Goal: Task Accomplishment & Management: Use online tool/utility

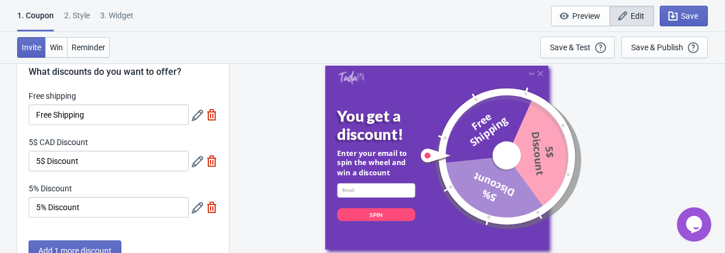
scroll to position [57, 0]
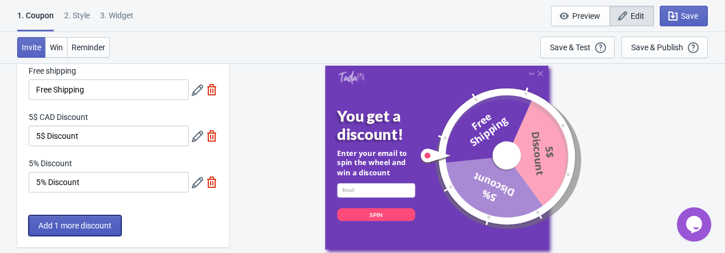
click at [105, 224] on span "Add 1 more discount" at bounding box center [74, 225] width 73 height 9
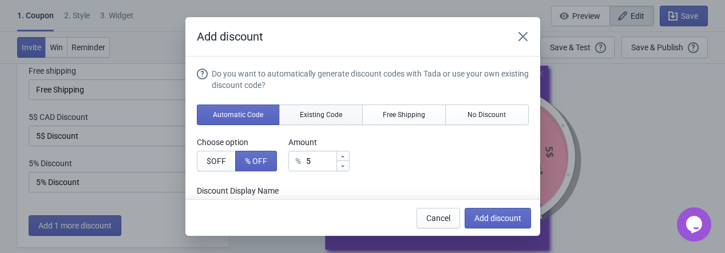
click at [315, 108] on button "Existing Code" at bounding box center [321, 115] width 84 height 21
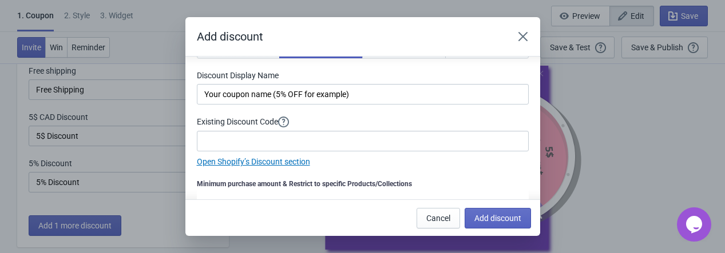
scroll to position [42, 0]
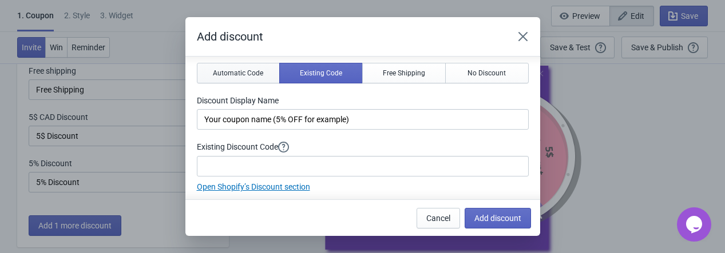
click at [224, 72] on span "Automatic Code" at bounding box center [238, 73] width 50 height 9
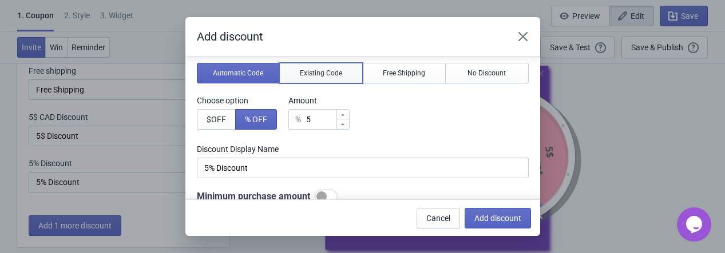
click at [324, 74] on span "Existing Code" at bounding box center [321, 73] width 42 height 9
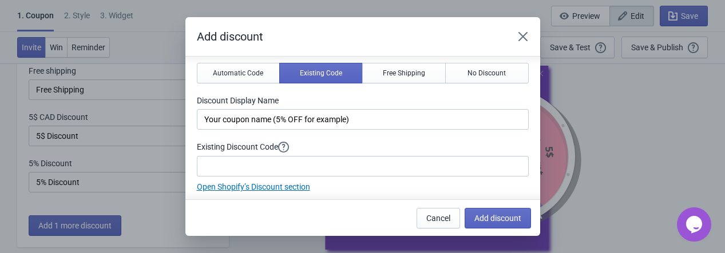
click at [458, 84] on div "Do you want to automatically generate discount codes with Tada or use your own …" at bounding box center [363, 109] width 332 height 167
click at [475, 74] on span "No Discount" at bounding box center [486, 73] width 38 height 9
type input "Better luck next time"
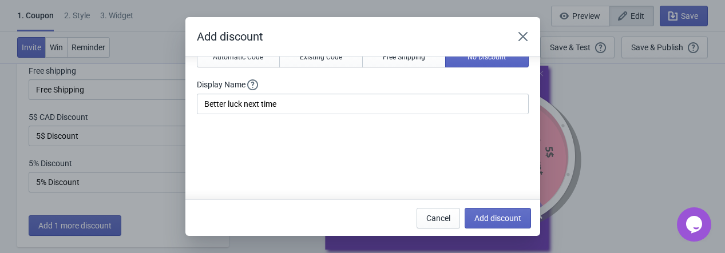
scroll to position [57, 0]
click at [501, 212] on button "Add discount" at bounding box center [498, 218] width 66 height 21
type input "25"
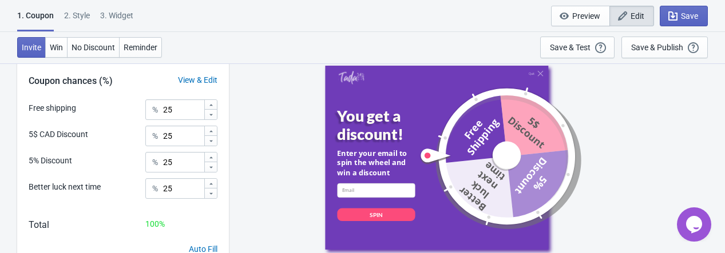
scroll to position [286, 0]
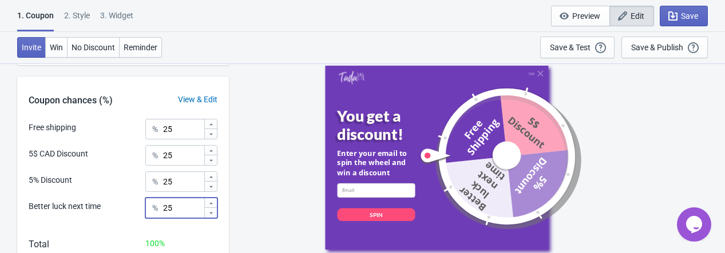
click at [172, 209] on input "25" at bounding box center [182, 208] width 41 height 21
type input "2"
type input "100"
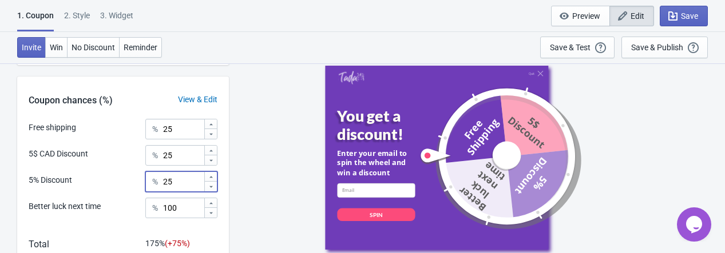
click at [158, 179] on div "% 25" at bounding box center [181, 182] width 72 height 21
type input "0"
click at [170, 154] on input "25" at bounding box center [182, 155] width 41 height 21
type input "2"
type input "0"
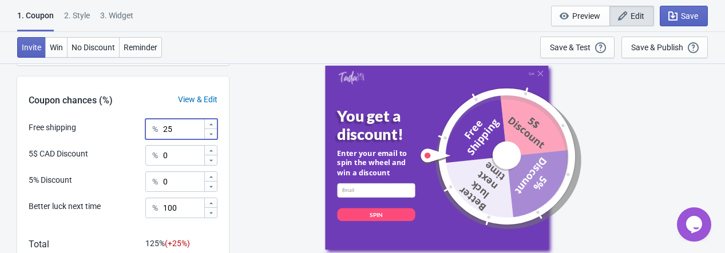
drag, startPoint x: 177, startPoint y: 125, endPoint x: 142, endPoint y: 142, distance: 38.1
click at [152, 128] on div "% 25" at bounding box center [181, 129] width 72 height 21
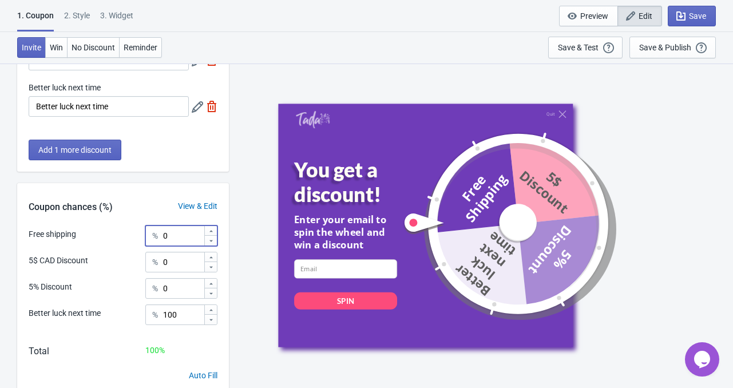
scroll to position [222, 0]
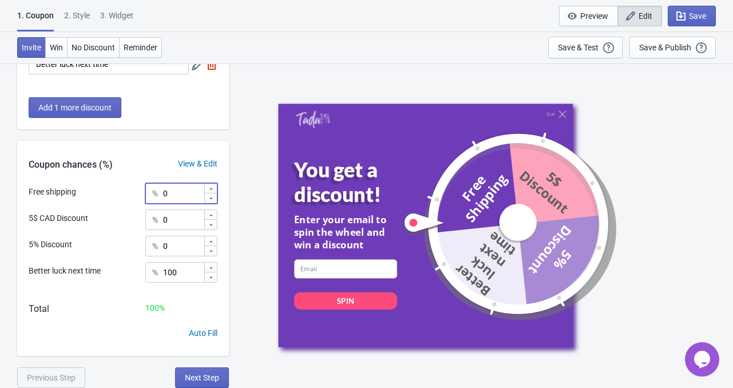
type input "0"
click at [110, 15] on div "3. Widget" at bounding box center [116, 20] width 33 height 20
select select "once"
select select "1"
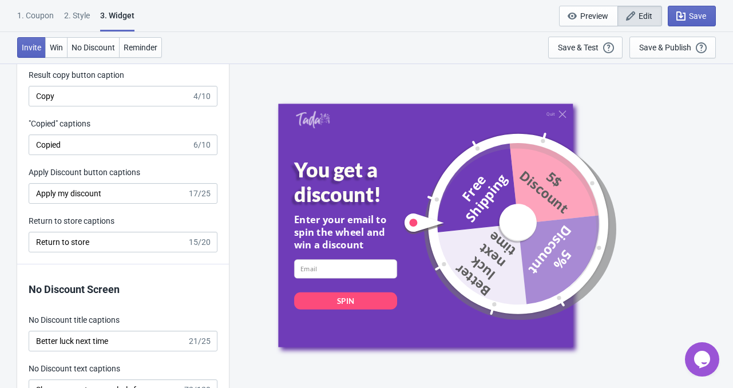
scroll to position [2460, 0]
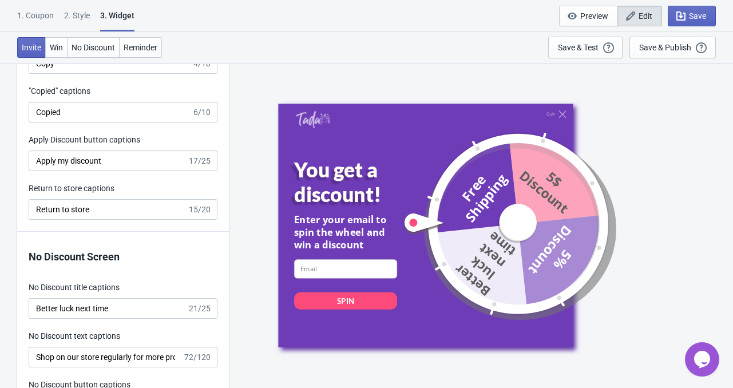
click at [481, 253] on div at bounding box center [502, 223] width 201 height 201
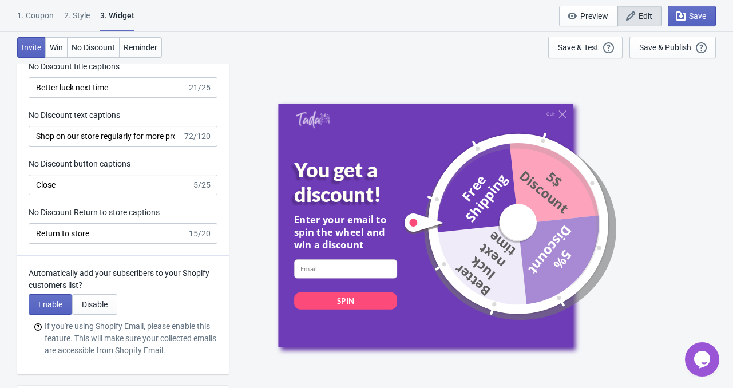
scroll to position [2631, 0]
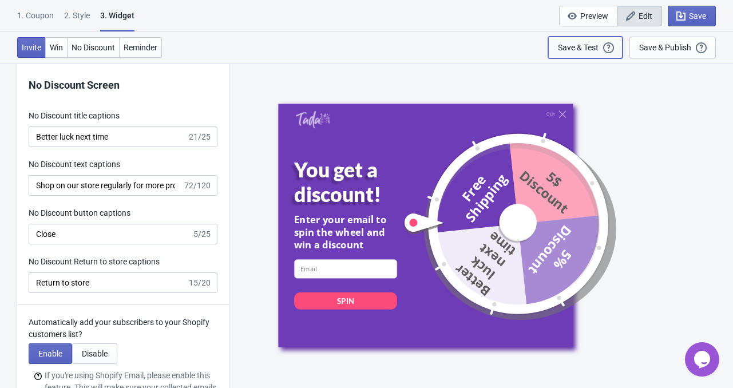
click at [576, 51] on div "Save & Test Open a Widget Preview of your site so that you can try it out. It w…" at bounding box center [585, 47] width 55 height 13
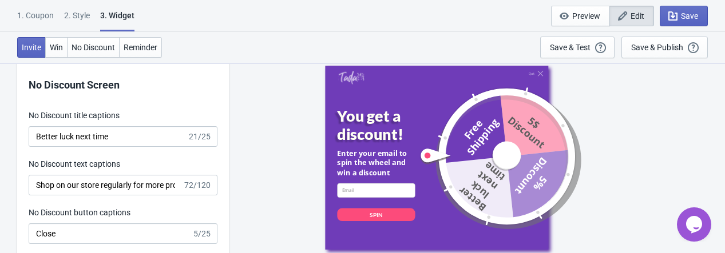
scroll to position [2689, 0]
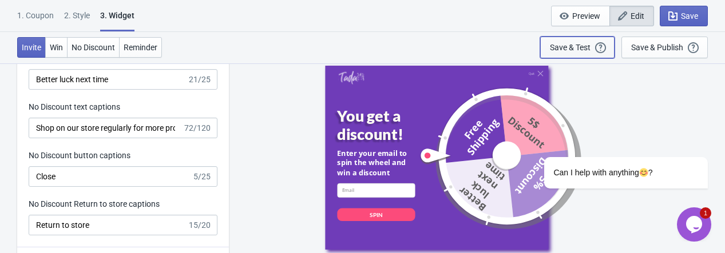
click at [570, 41] on div "Save & Test Open a Widget Preview of your site so that you can try it out. It w…" at bounding box center [577, 47] width 55 height 13
